Goal: Transaction & Acquisition: Purchase product/service

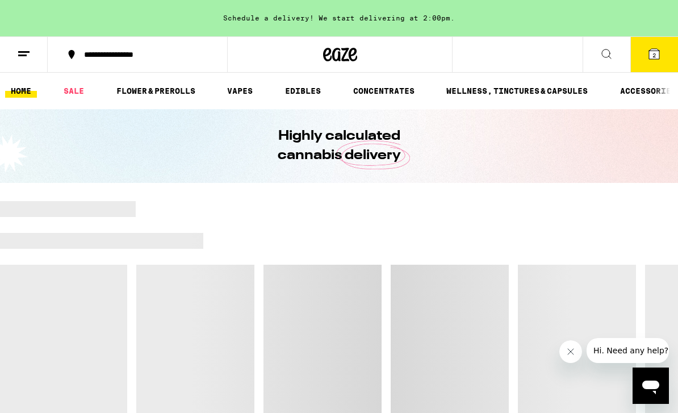
click at [168, 91] on link "FLOWER & PREROLLS" at bounding box center [156, 91] width 90 height 14
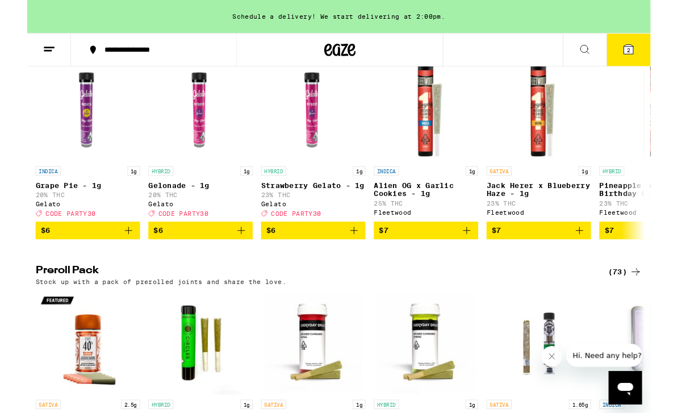
click at [644, 303] on div "(73)" at bounding box center [650, 296] width 37 height 14
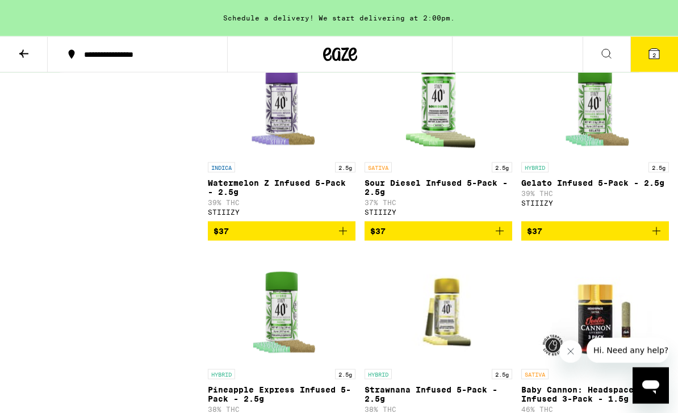
scroll to position [2380, 0]
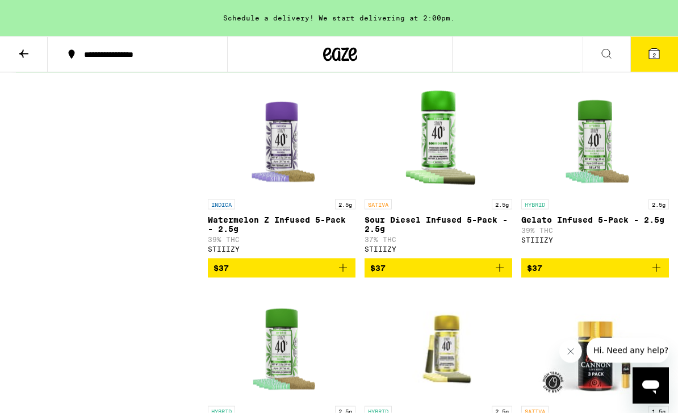
click at [23, 53] on icon at bounding box center [23, 54] width 9 height 8
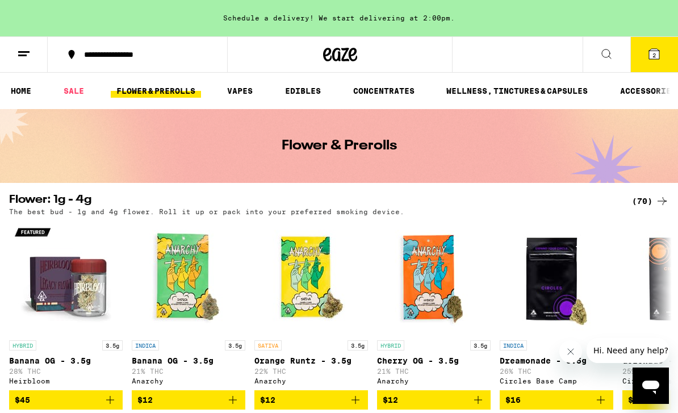
click at [645, 201] on div "(70)" at bounding box center [650, 201] width 37 height 14
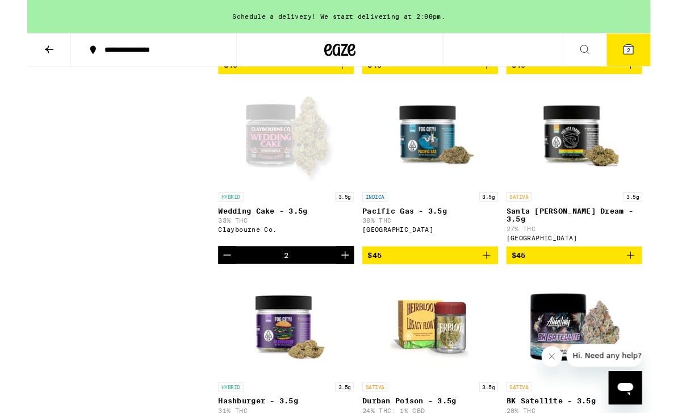
scroll to position [2494, 0]
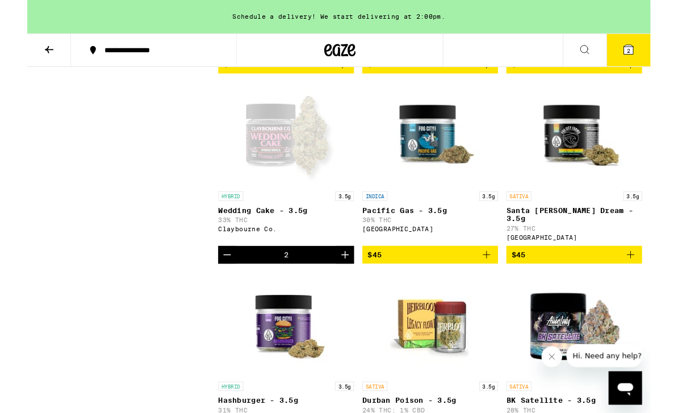
click at [661, 51] on button "2" at bounding box center [655, 54] width 48 height 35
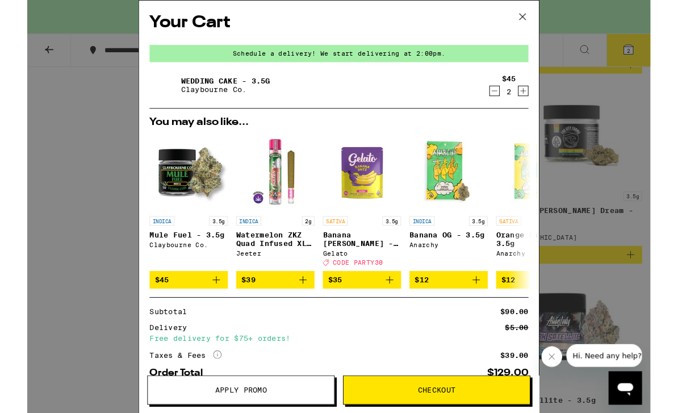
click at [542, 15] on icon at bounding box center [539, 18] width 17 height 17
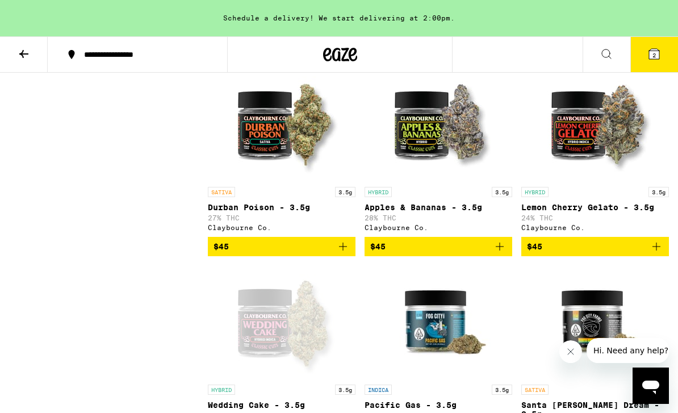
scroll to position [2313, 0]
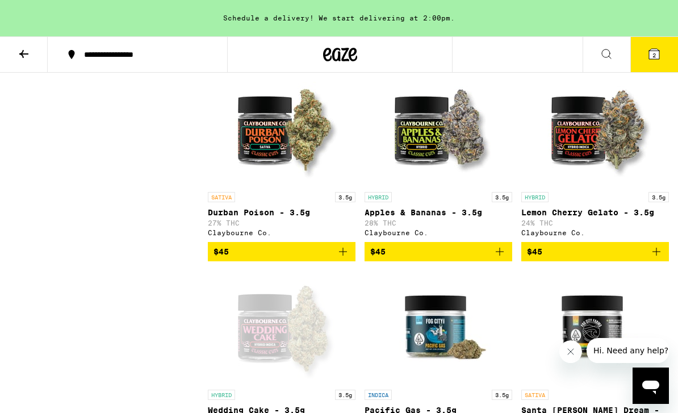
click at [654, 49] on icon at bounding box center [654, 54] width 10 height 10
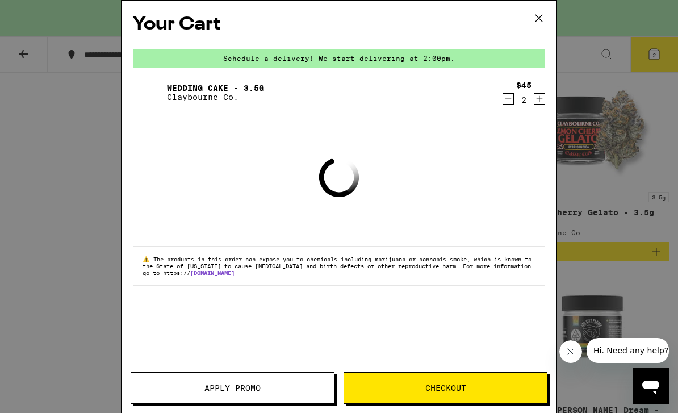
click at [475, 391] on span "Checkout" at bounding box center [445, 388] width 203 height 8
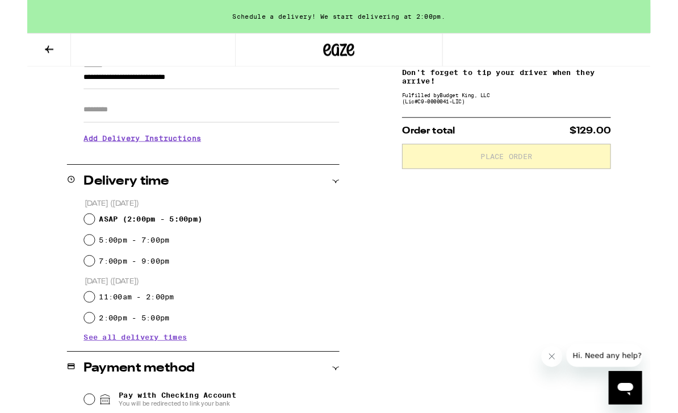
scroll to position [176, 0]
click at [65, 320] on input "11:00am - 2:00pm" at bounding box center [67, 322] width 11 height 11
radio input "true"
click at [140, 370] on span "See all delivery times" at bounding box center [117, 367] width 113 height 8
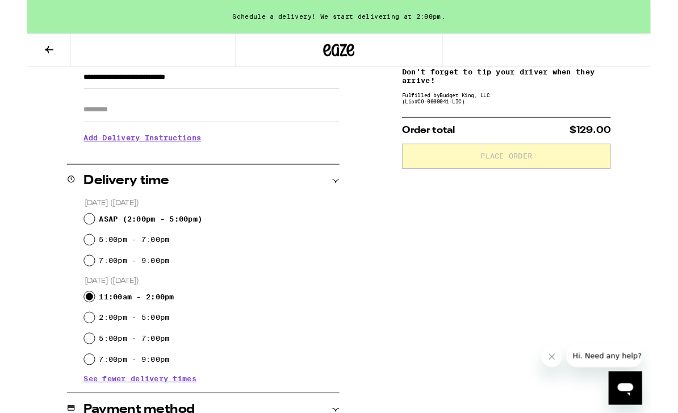
click at [76, 368] on div "5:00pm - 7:00pm" at bounding box center [201, 368] width 278 height 23
click at [78, 366] on label "5:00pm - 7:00pm" at bounding box center [116, 368] width 77 height 9
click at [73, 366] on input "5:00pm - 7:00pm" at bounding box center [67, 368] width 11 height 11
radio input "true"
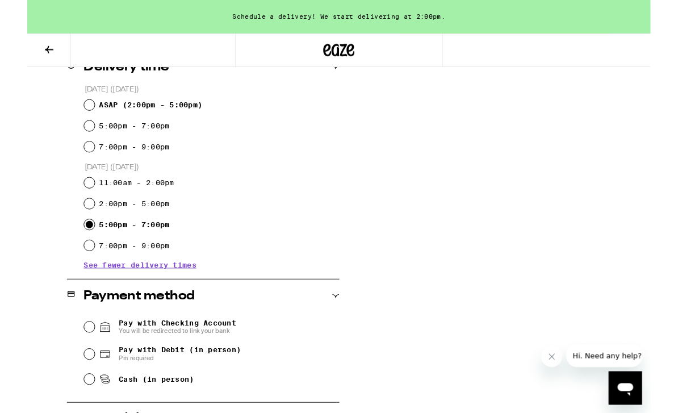
scroll to position [319, 0]
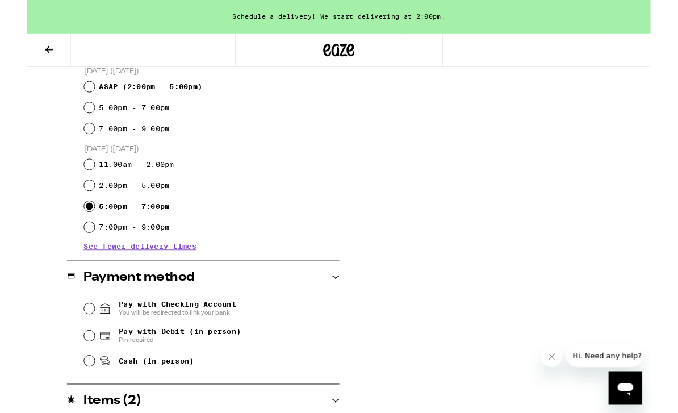
click at [76, 364] on div "Pay with Debit (in person) Pin required" at bounding box center [201, 366] width 278 height 30
click at [71, 364] on input "Pay with Debit (in person) Pin required" at bounding box center [67, 365] width 11 height 11
radio input "true"
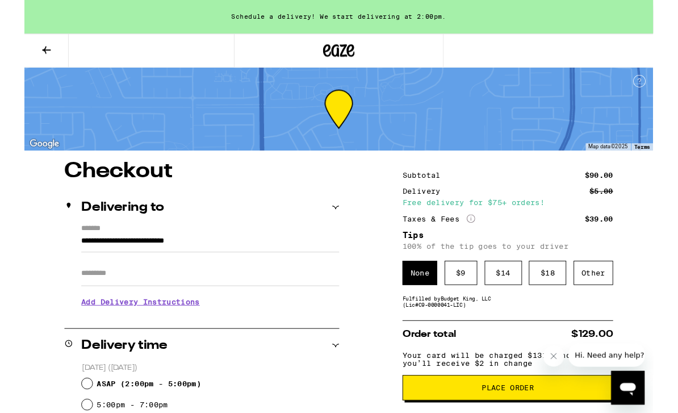
scroll to position [0, 0]
